Goal: Task Accomplishment & Management: Complete application form

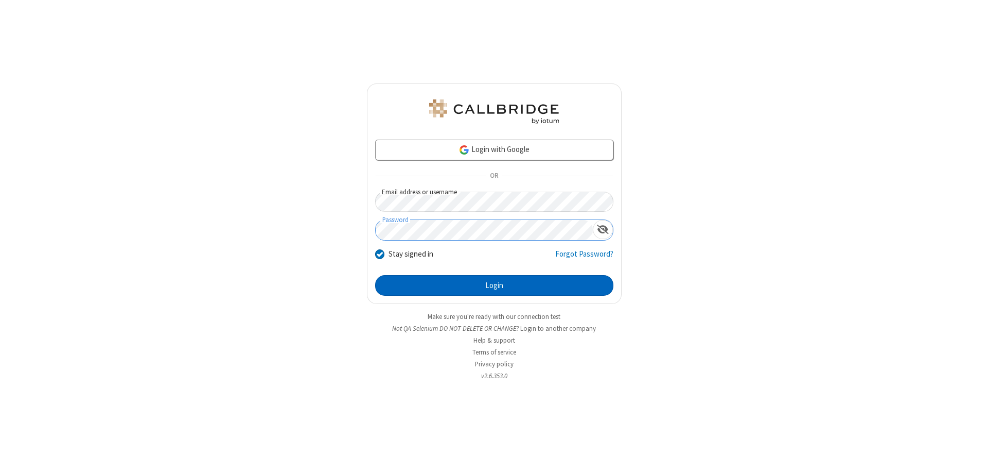
click at [494, 285] on button "Login" at bounding box center [494, 285] width 238 height 21
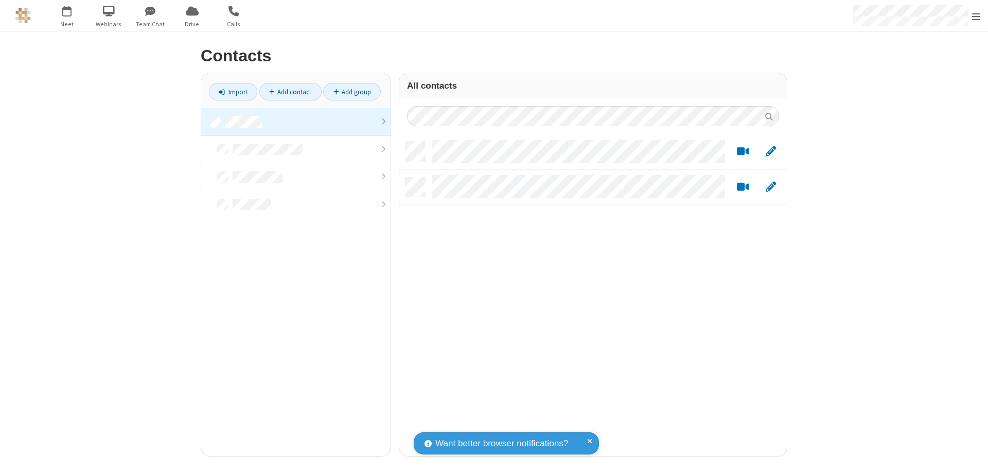
click at [296, 122] on link at bounding box center [295, 122] width 189 height 28
click at [290, 92] on link "Add contact" at bounding box center [290, 92] width 62 height 18
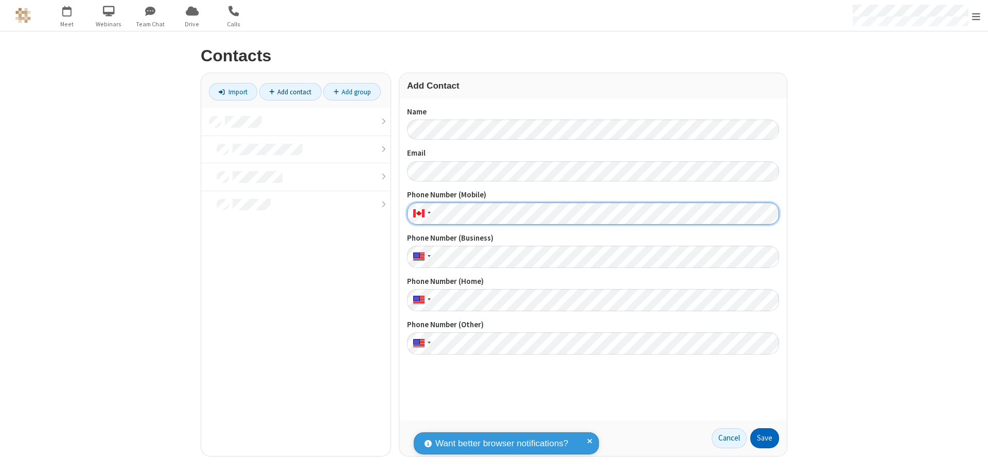
click at [765, 438] on button "Save" at bounding box center [765, 438] width 29 height 21
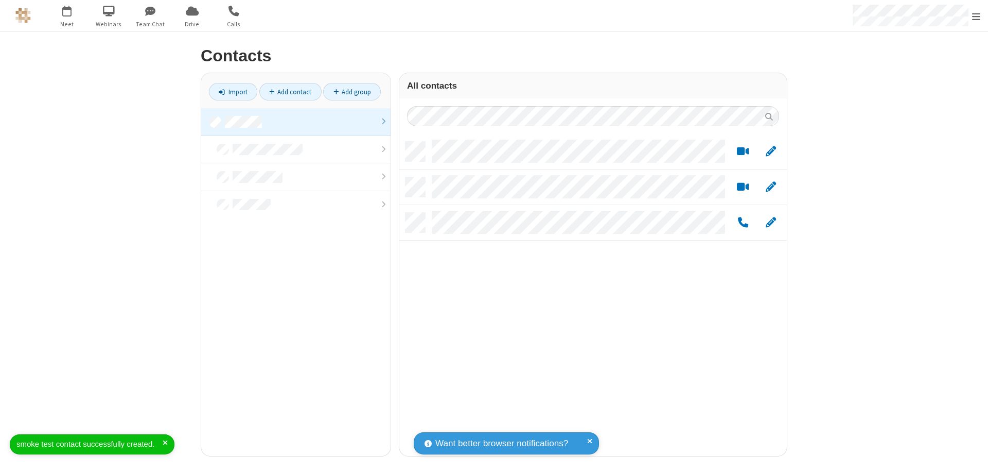
scroll to position [314, 380]
click at [290, 92] on link "Add contact" at bounding box center [290, 92] width 62 height 18
